Goal: Information Seeking & Learning: Learn about a topic

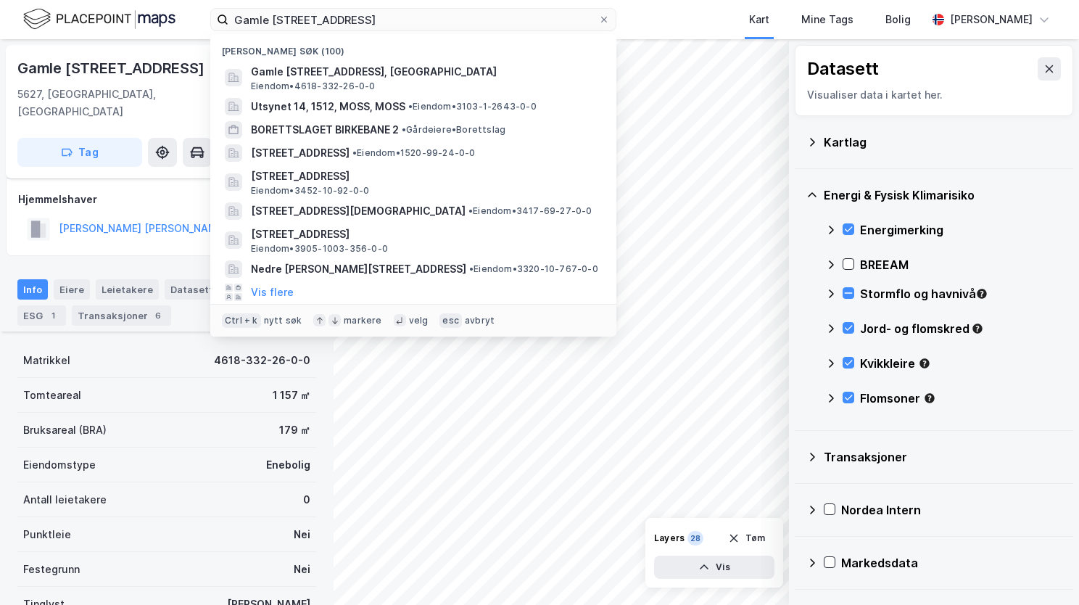
click at [226, 31] on div "Gamle Sætveitvegen 69, 5627 Jondal Nylige søk (100) Gamle Sætveitvegen 69, 5627…" at bounding box center [413, 19] width 406 height 23
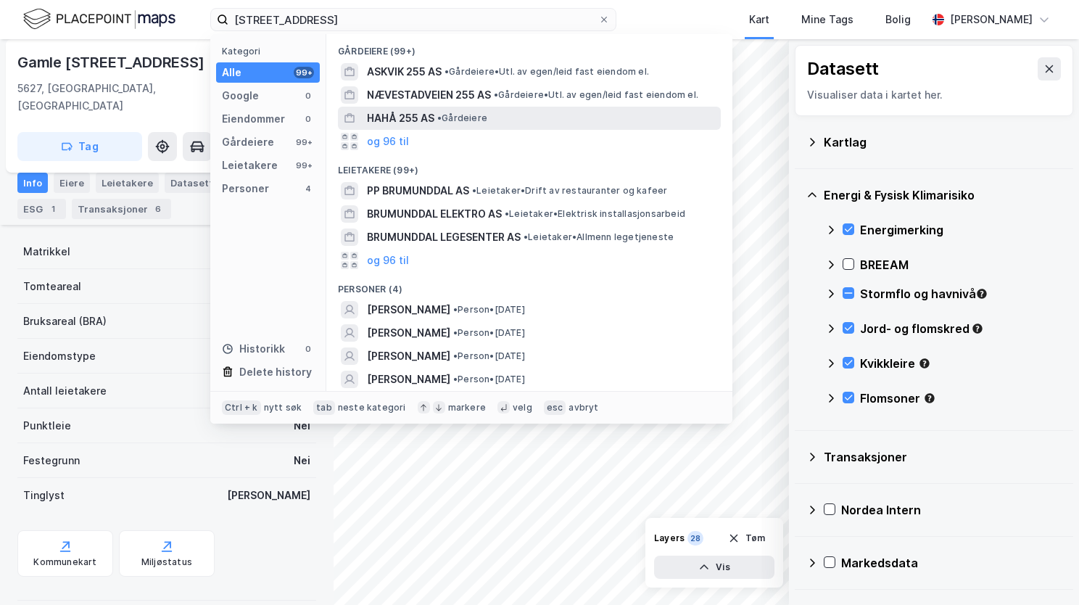
type input "[STREET_ADDRESS]"
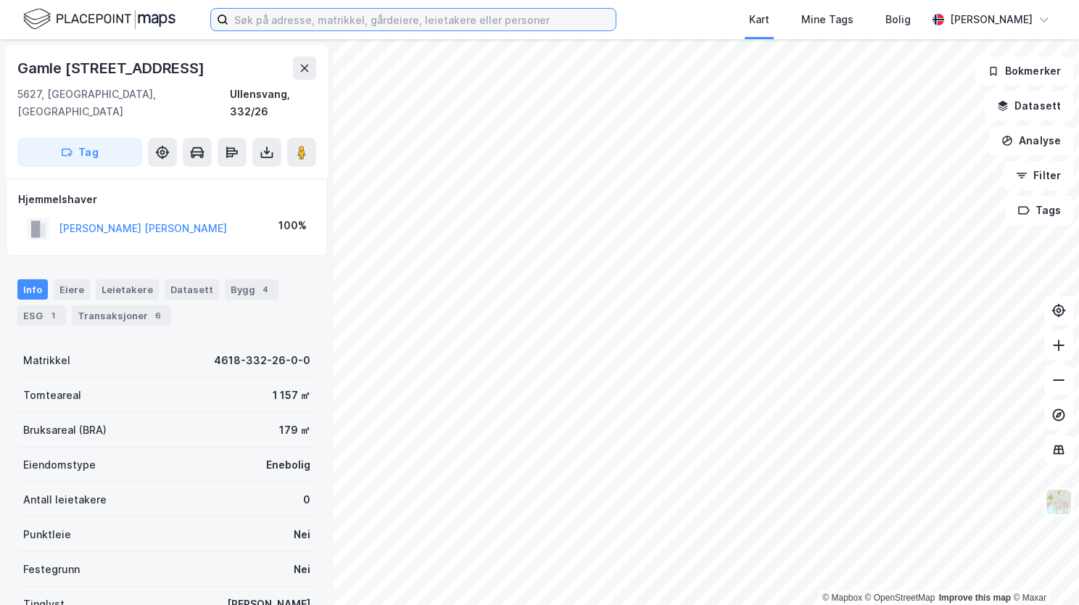
click at [294, 12] on input at bounding box center [421, 20] width 387 height 22
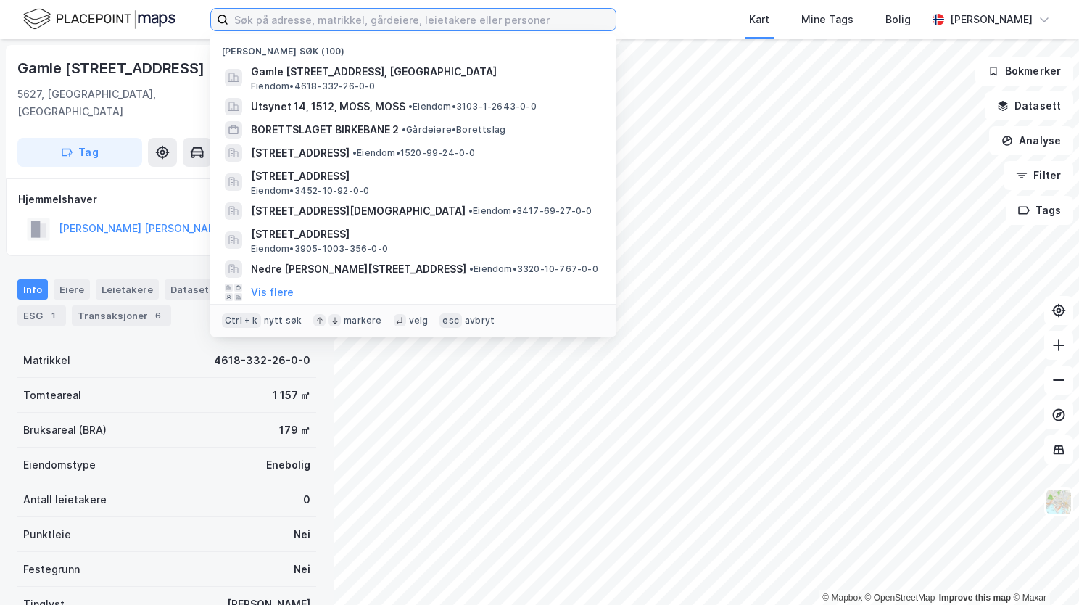
paste input "[STREET_ADDRESS]"
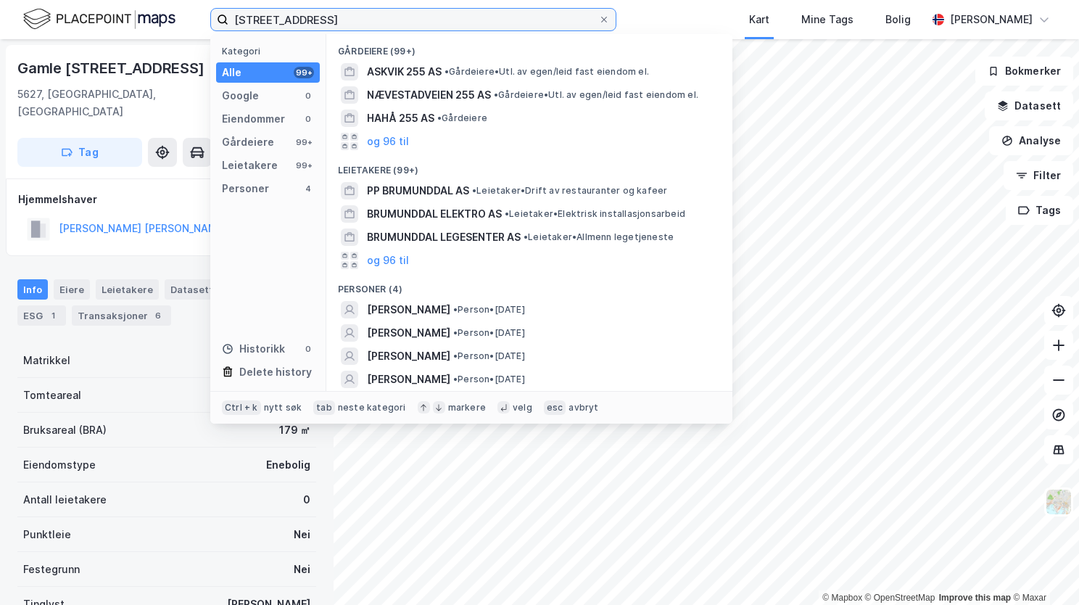
drag, startPoint x: 467, startPoint y: 20, endPoint x: 339, endPoint y: 25, distance: 127.7
click at [339, 25] on input "[STREET_ADDRESS]" at bounding box center [413, 20] width 370 height 22
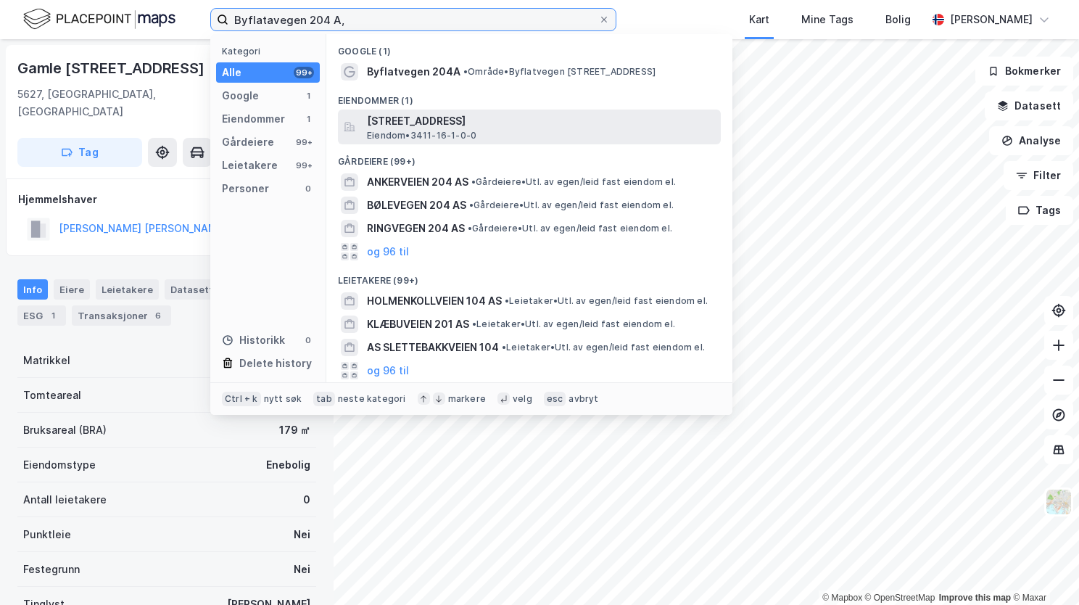
type input "Byflatavegen 204 A,"
click at [445, 120] on span "[STREET_ADDRESS]" at bounding box center [541, 120] width 348 height 17
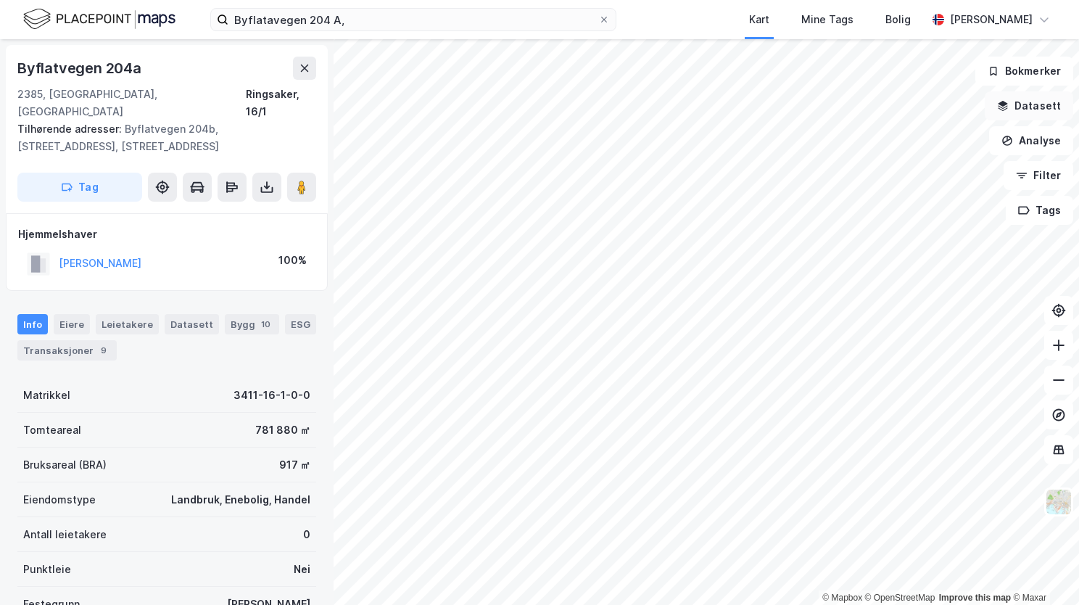
click at [1004, 103] on icon "button" at bounding box center [1003, 104] width 9 height 6
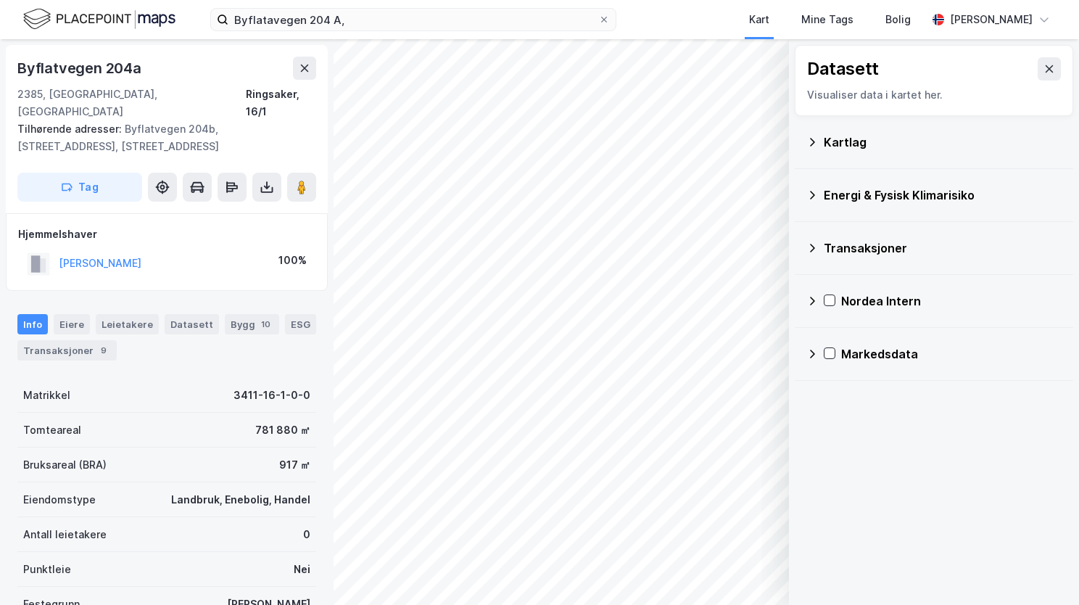
click at [815, 134] on div "Kartlag" at bounding box center [933, 142] width 255 height 35
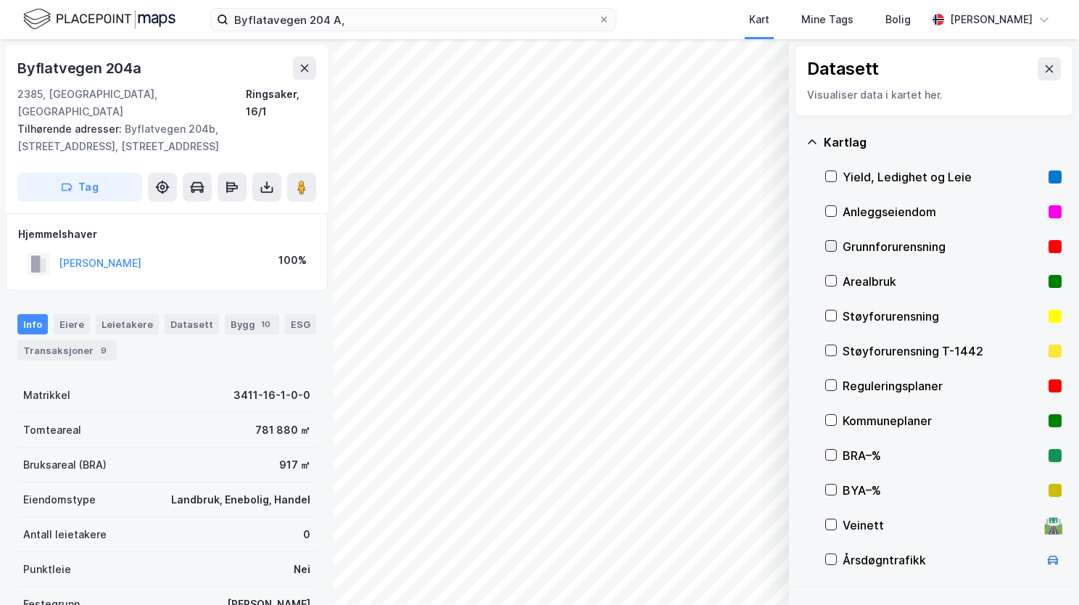
click at [832, 245] on icon at bounding box center [832, 246] width 8 height 5
click at [814, 134] on div "Kartlag" at bounding box center [933, 142] width 255 height 35
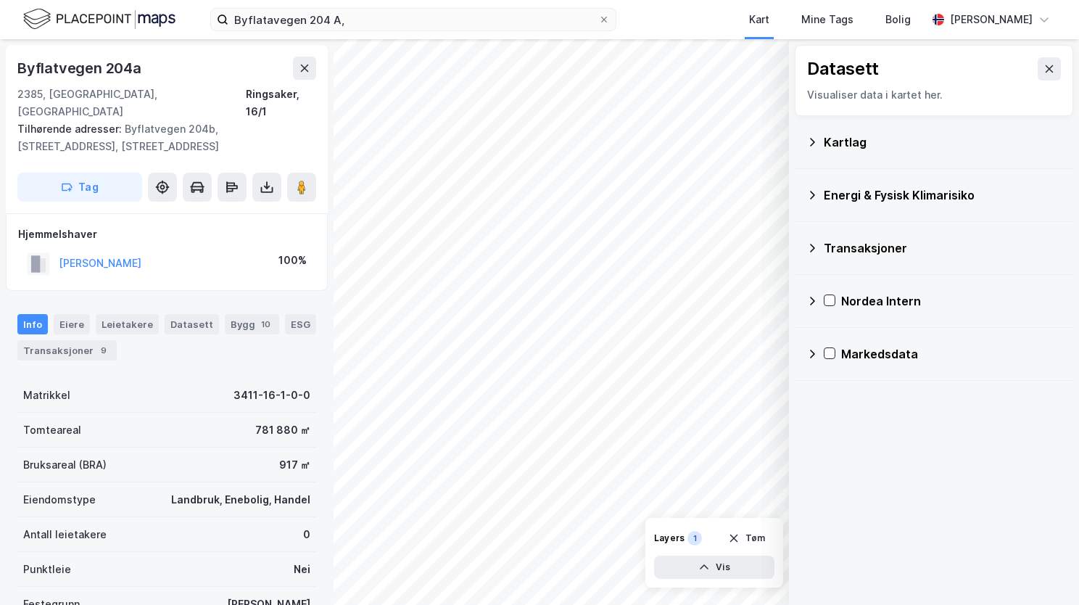
click at [816, 195] on icon at bounding box center [812, 195] width 12 height 12
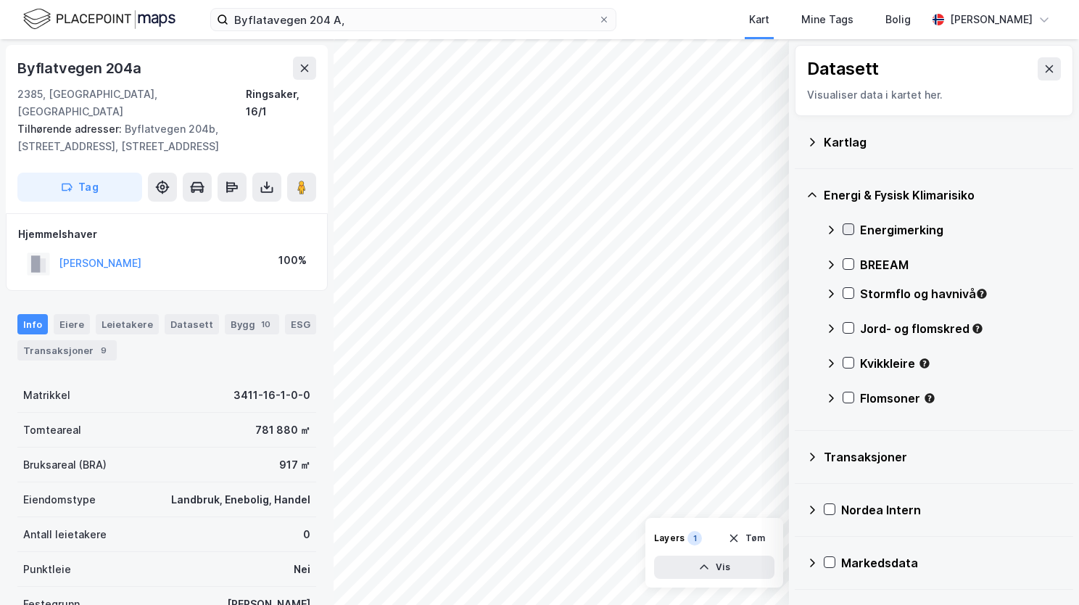
click at [849, 228] on icon at bounding box center [849, 229] width 8 height 5
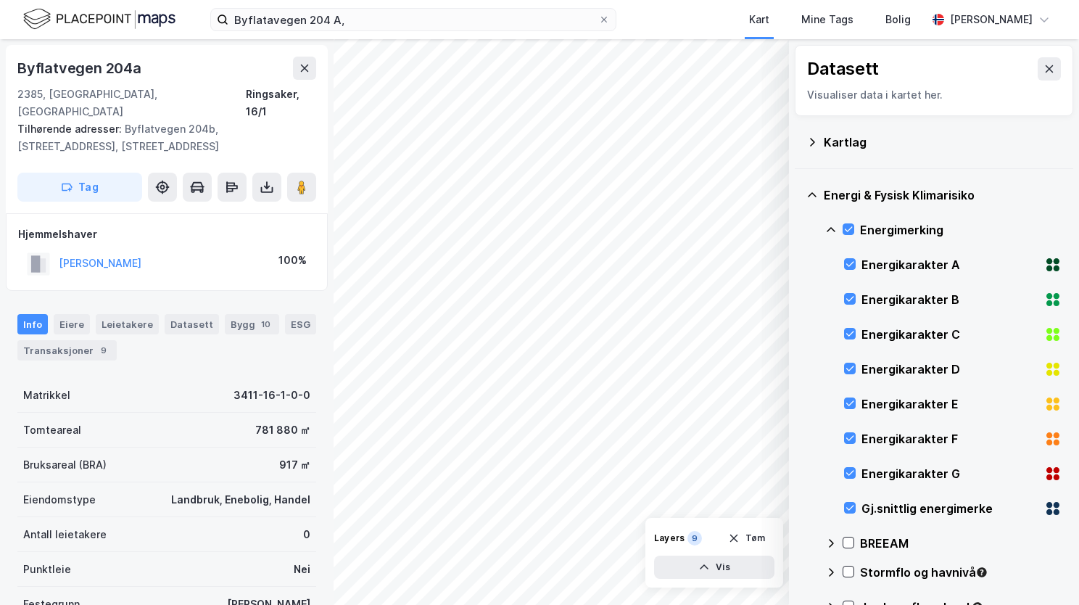
click at [828, 228] on icon at bounding box center [831, 230] width 12 height 12
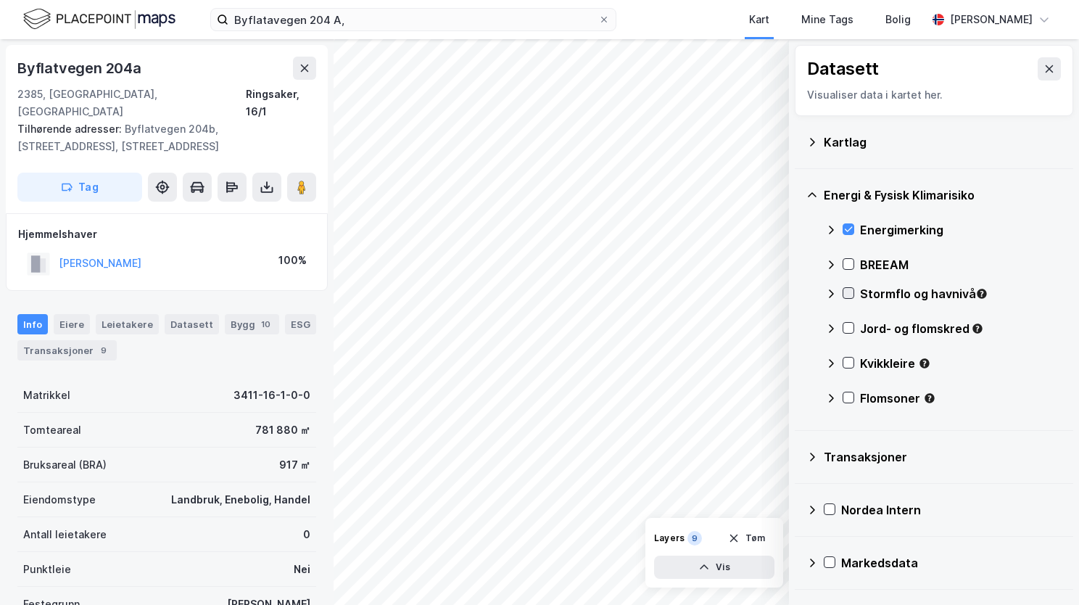
click at [844, 291] on icon at bounding box center [848, 293] width 10 height 10
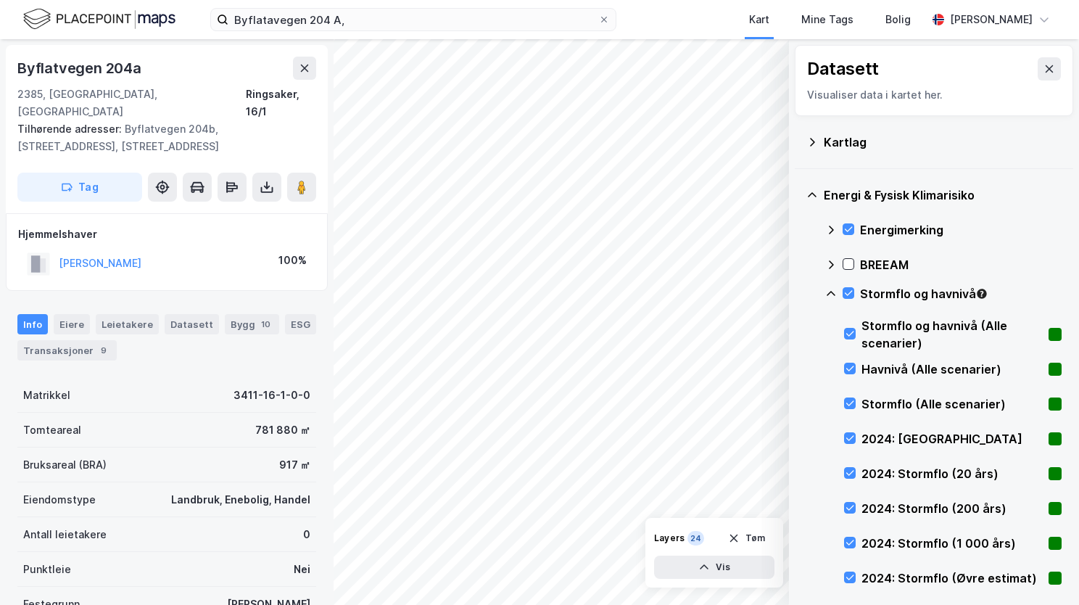
click at [825, 289] on icon at bounding box center [831, 294] width 12 height 12
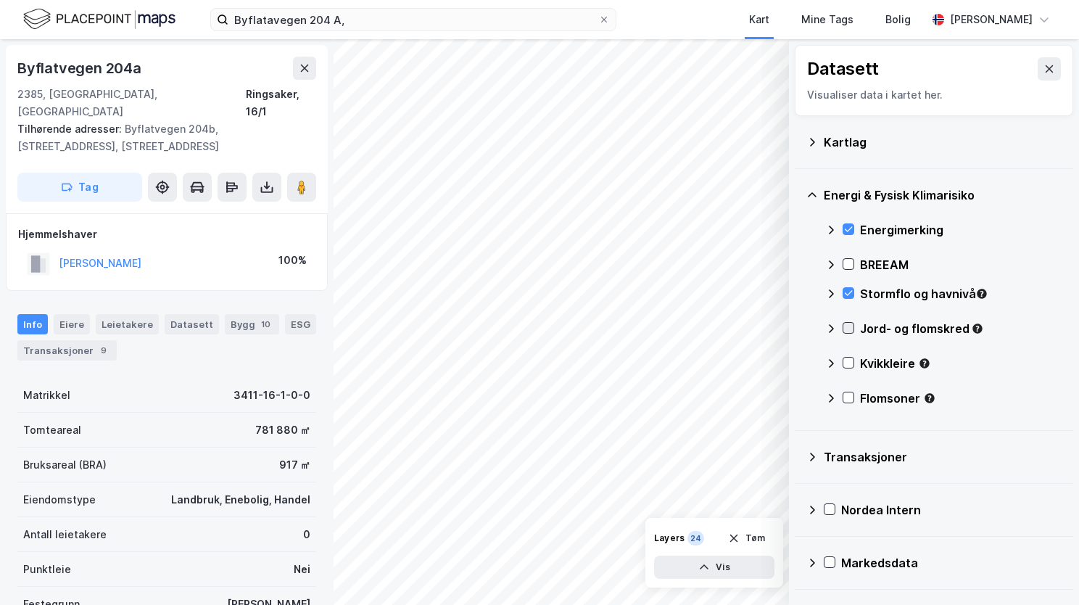
click at [845, 326] on icon at bounding box center [848, 328] width 10 height 10
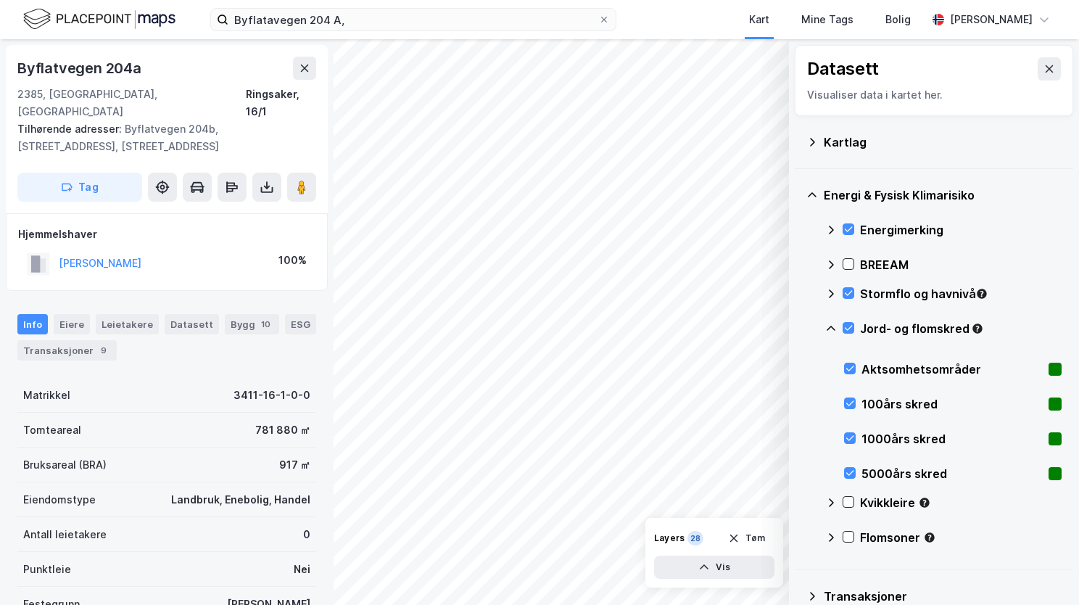
click at [828, 329] on icon at bounding box center [831, 329] width 12 height 12
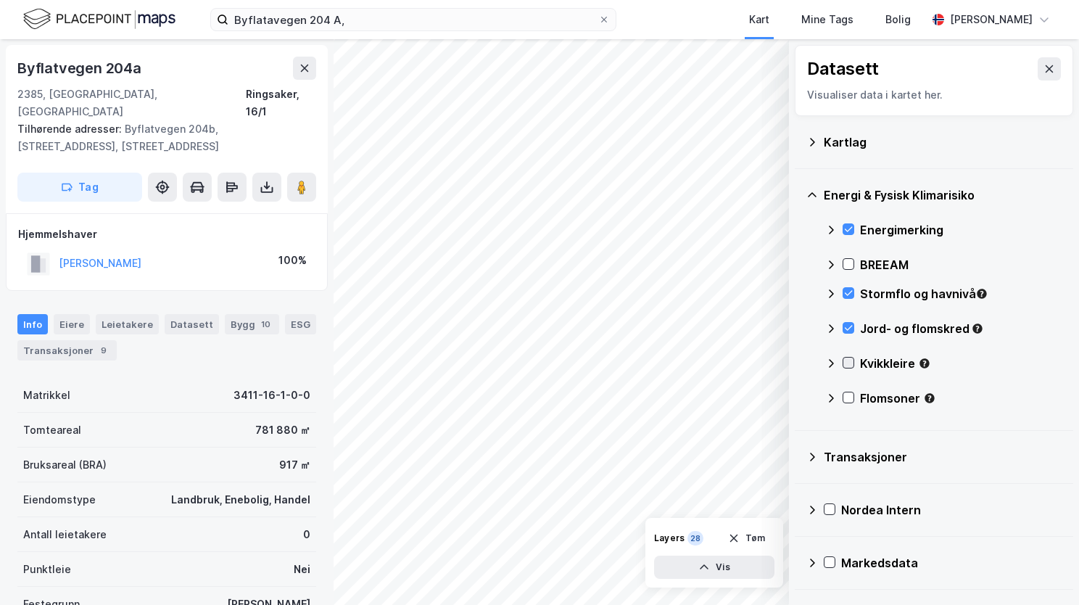
click at [848, 360] on icon at bounding box center [848, 363] width 10 height 10
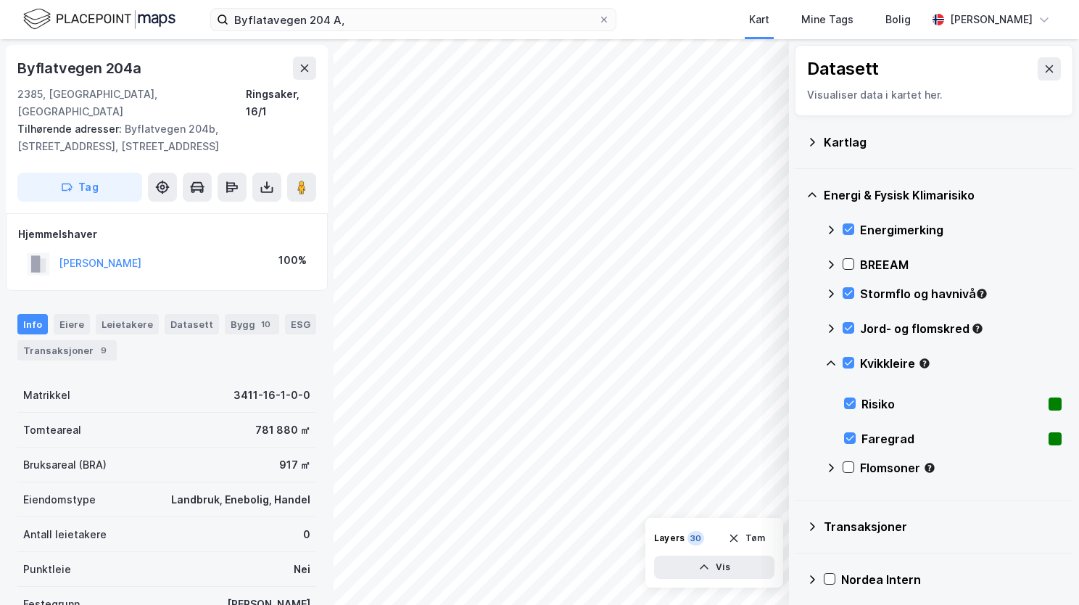
click at [825, 360] on icon at bounding box center [831, 364] width 12 height 12
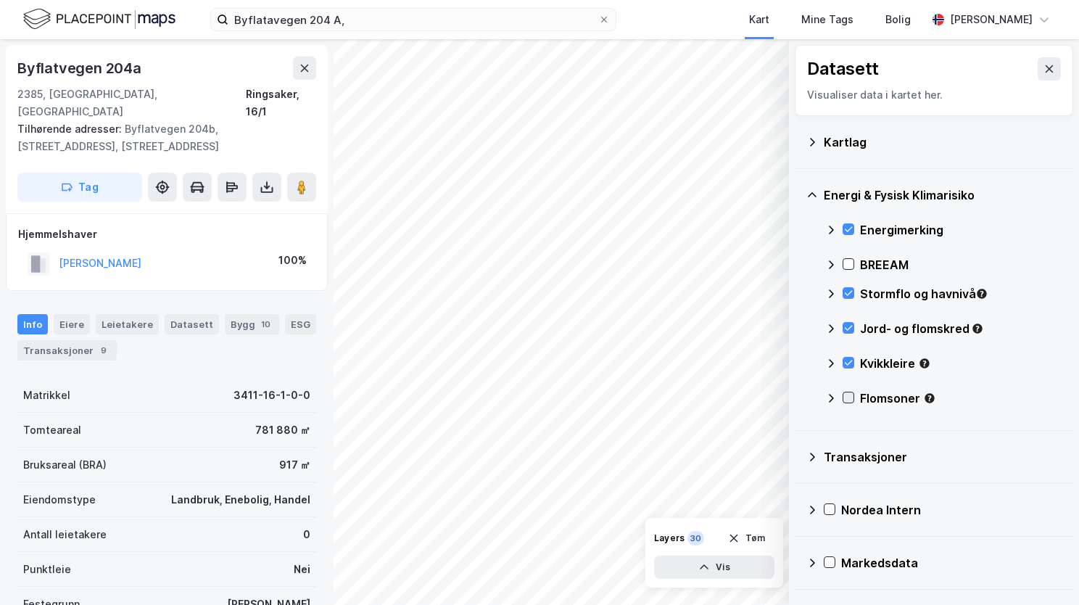
click at [844, 396] on icon at bounding box center [848, 397] width 10 height 10
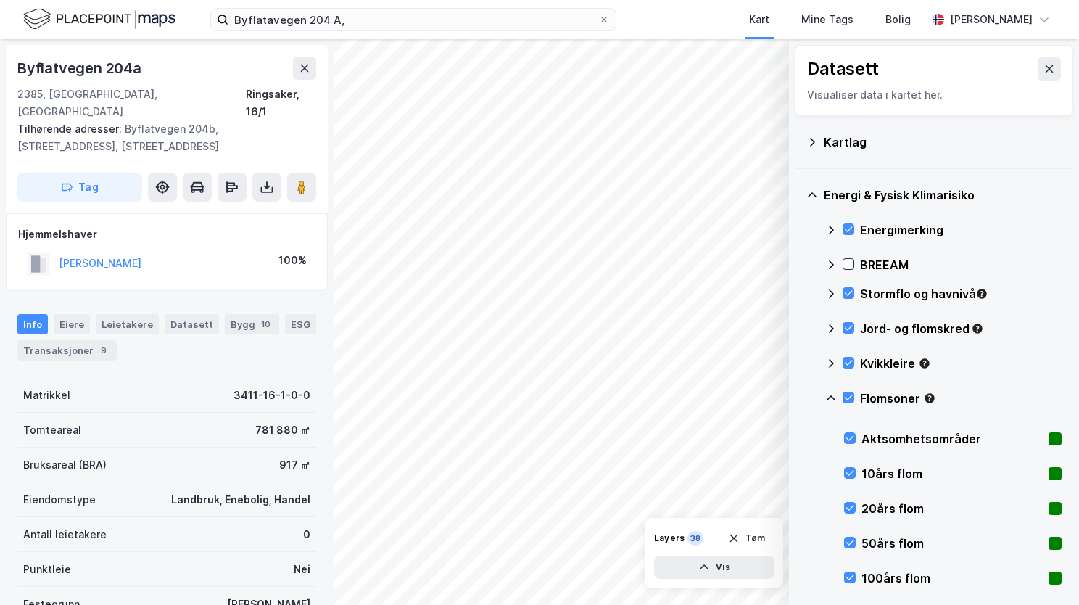
click at [831, 397] on icon at bounding box center [831, 398] width 12 height 12
